Goal: Communication & Community: Answer question/provide support

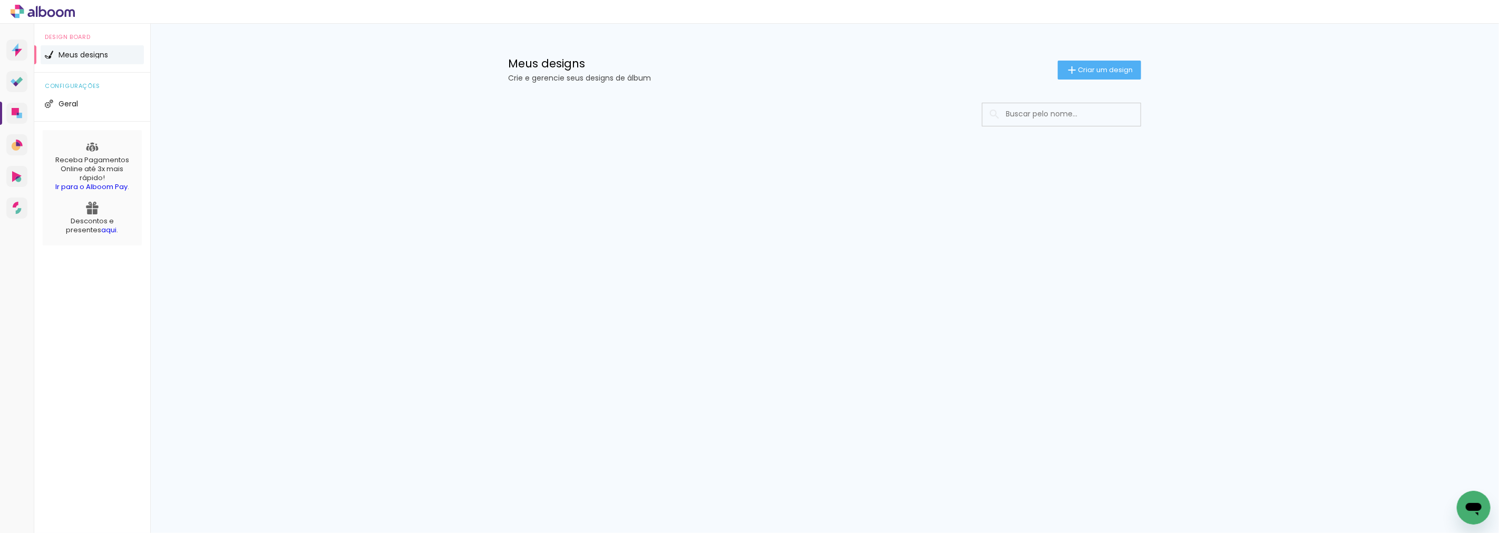
click at [1020, 112] on input at bounding box center [1076, 114] width 150 height 22
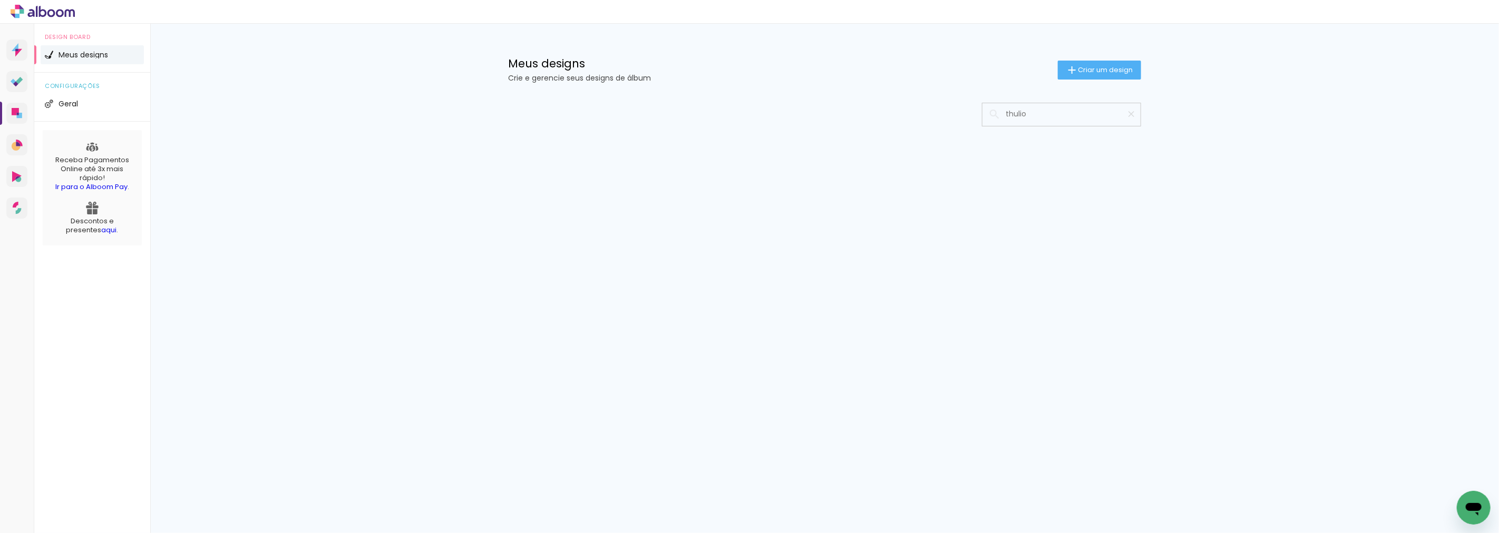
type input "thulio"
type paper-input "thulio"
click at [1470, 500] on icon "Abrir janela de mensagens" at bounding box center [1473, 507] width 19 height 19
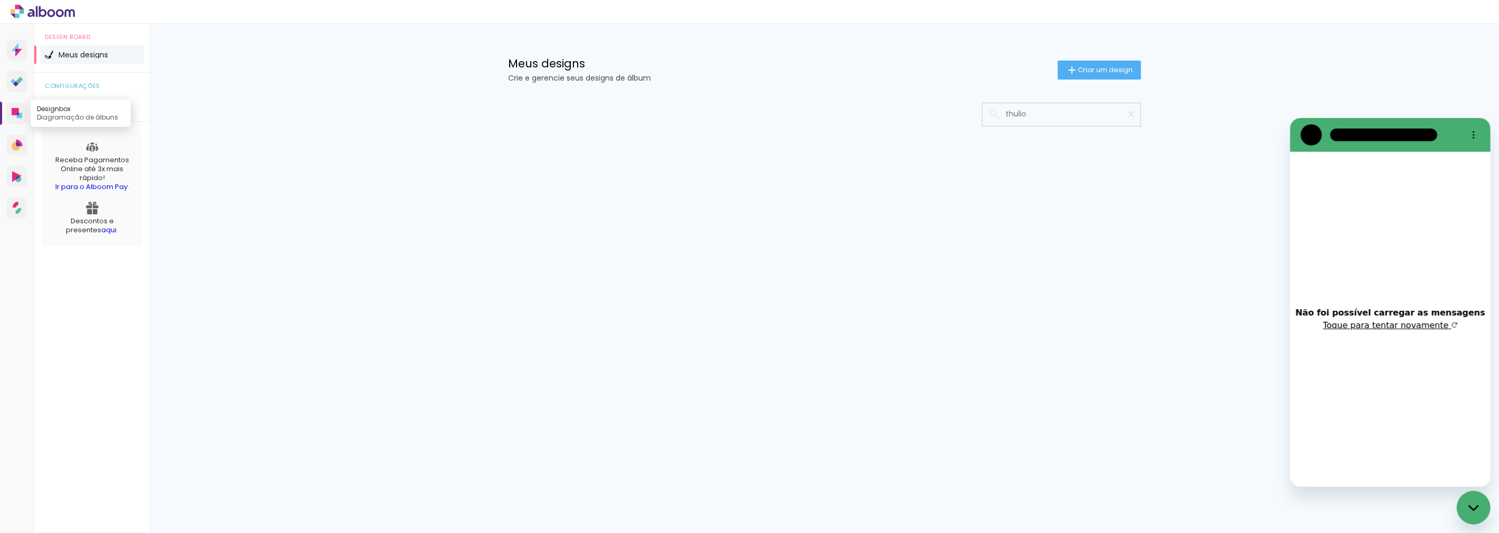
click at [22, 119] on link "Designbox Diagramação de álbuns" at bounding box center [16, 113] width 21 height 21
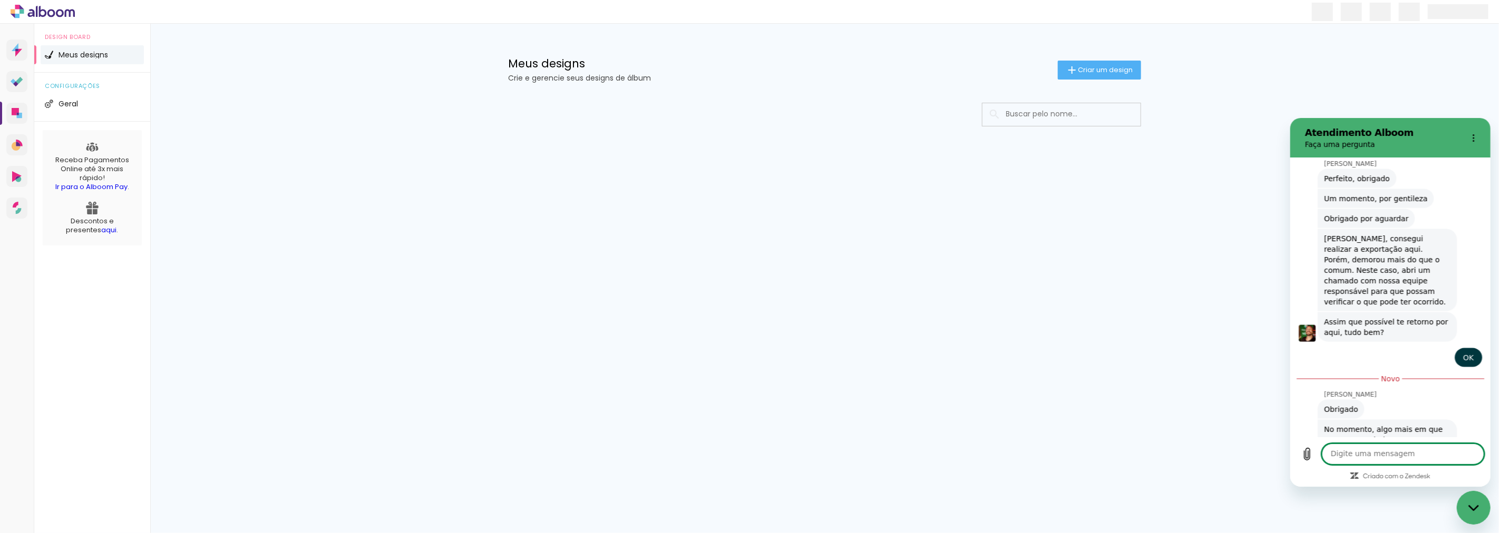
scroll to position [4714, 0]
click at [1021, 118] on input at bounding box center [1076, 114] width 150 height 22
click at [1043, 113] on input "thulio" at bounding box center [1067, 114] width 132 height 22
type input "thulio"
type paper-input "thulio"
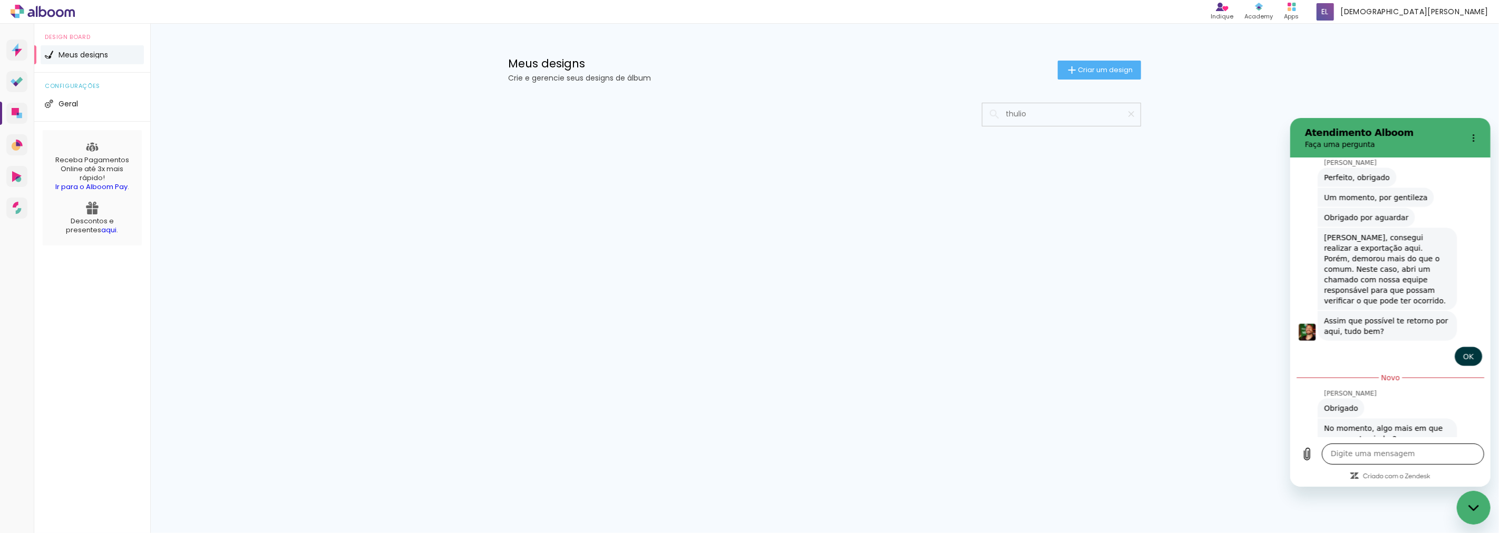
click at [1337, 458] on textarea at bounding box center [1403, 453] width 162 height 21
type textarea "Boa tarde!"
drag, startPoint x: 1032, startPoint y: 112, endPoint x: 909, endPoint y: 121, distance: 122.6
click at [909, 121] on div at bounding box center [825, 115] width 633 height 24
type input "alessandra"
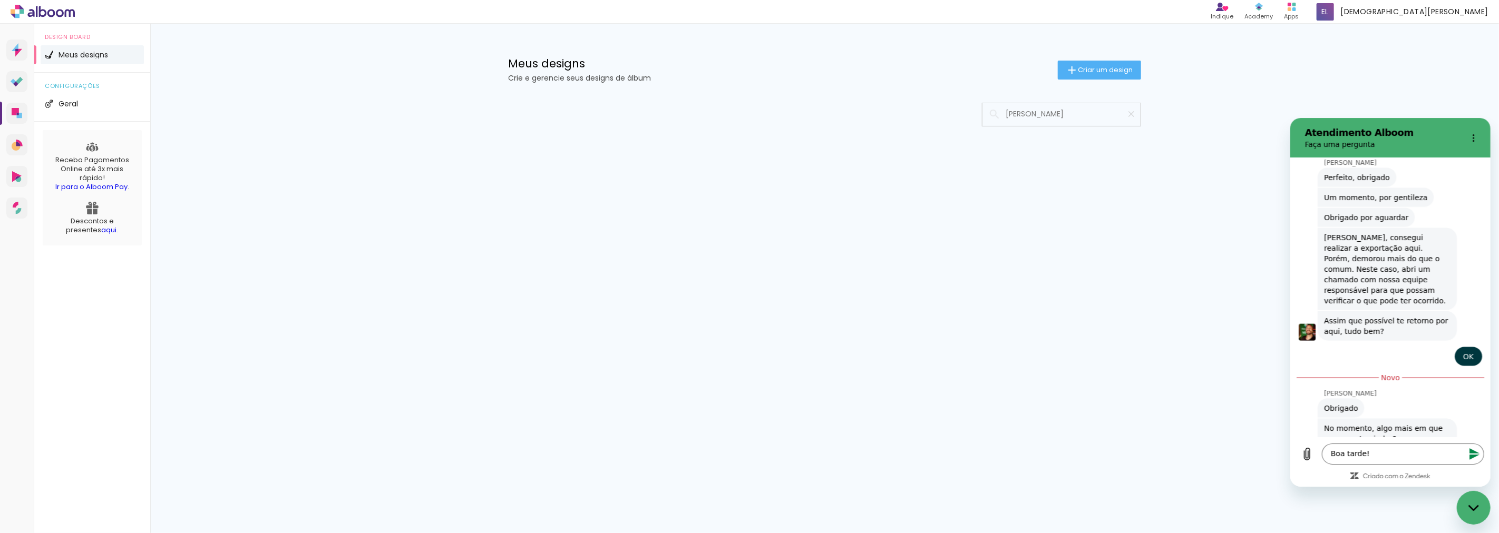
type paper-input "alessandra"
click at [1479, 499] on div "Fechar janela de mensagens" at bounding box center [1474, 508] width 32 height 32
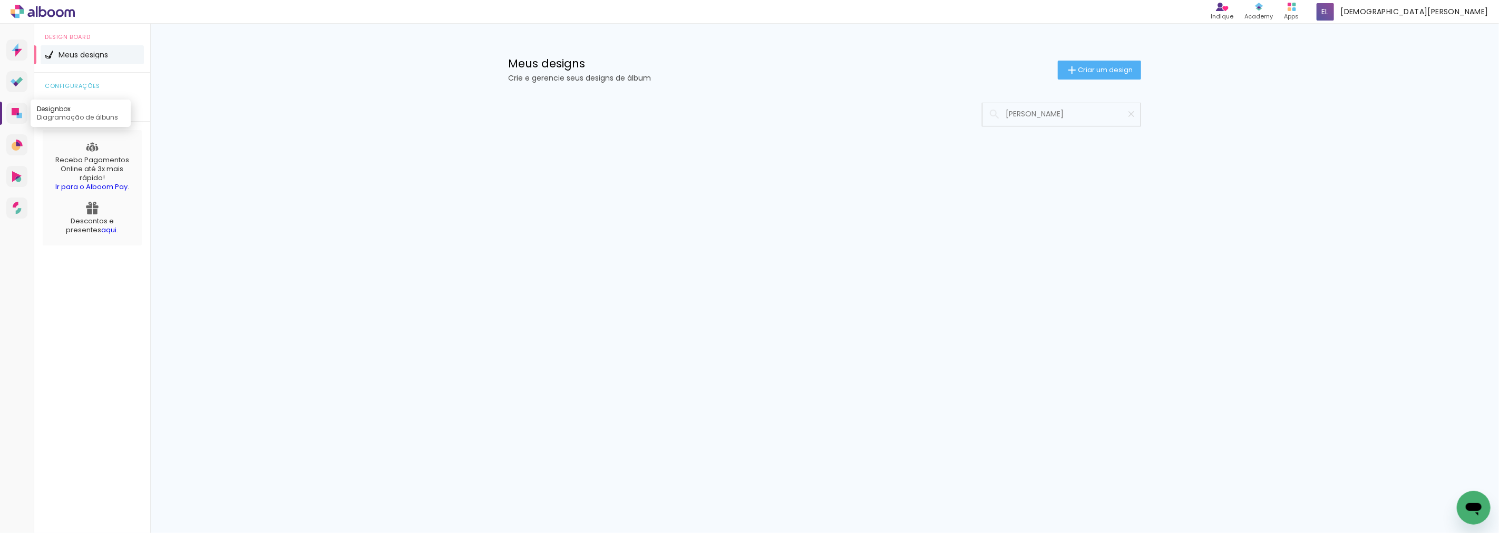
click at [15, 104] on link "Designbox Diagramação de álbuns" at bounding box center [16, 113] width 21 height 21
click at [1482, 505] on icon "Abrir janela de mensagens" at bounding box center [1473, 507] width 19 height 19
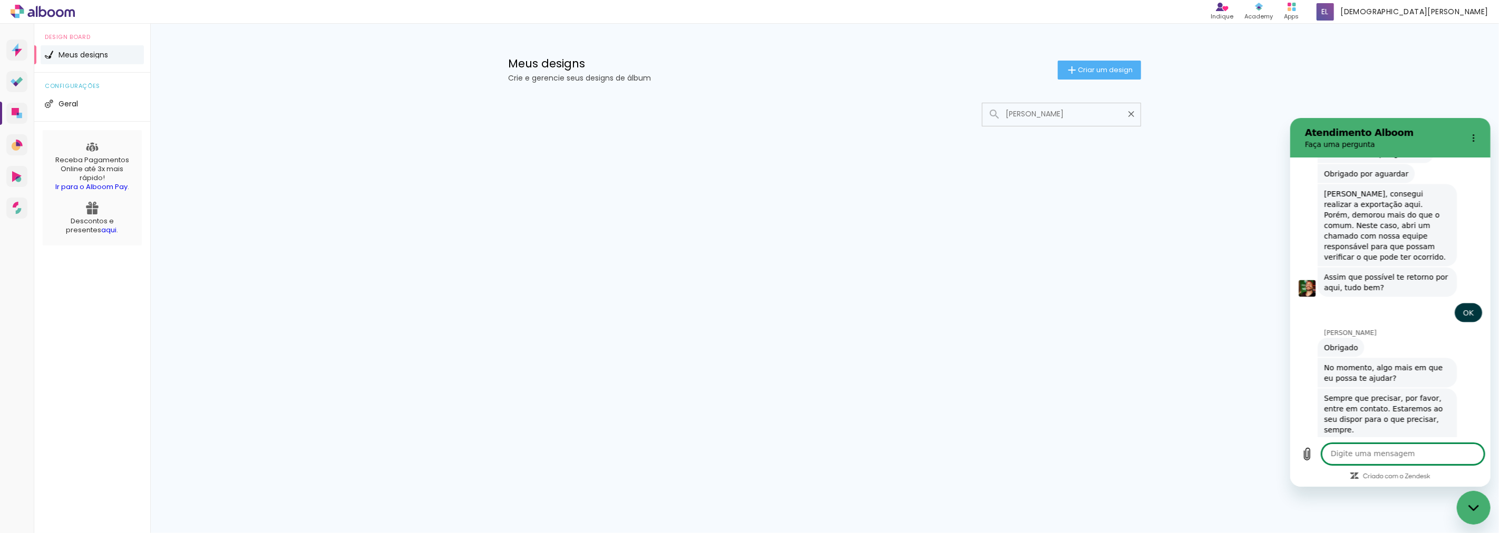
scroll to position [4757, 0]
